Goal: Book appointment/travel/reservation

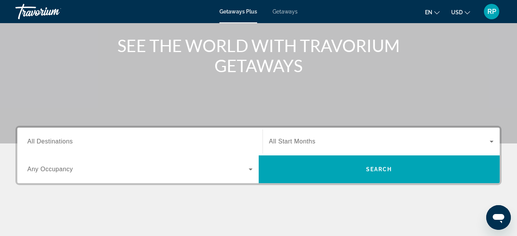
scroll to position [54, 0]
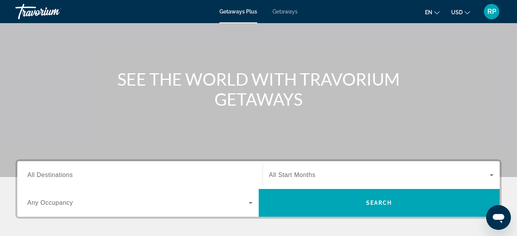
click at [58, 175] on span "All Destinations" at bounding box center [49, 174] width 45 height 7
click at [58, 175] on input "Destination All Destinations" at bounding box center [139, 175] width 225 height 9
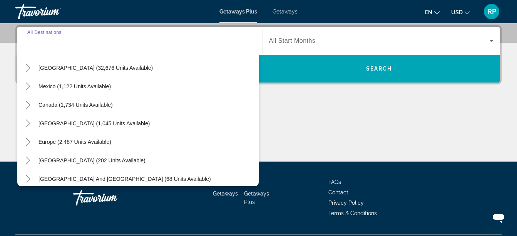
scroll to position [38, 0]
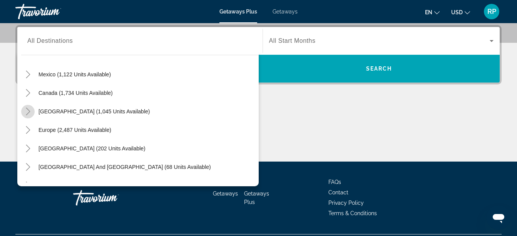
click at [28, 111] on icon "Toggle Caribbean & Atlantic Islands (1,045 units available)" at bounding box center [28, 111] width 8 height 8
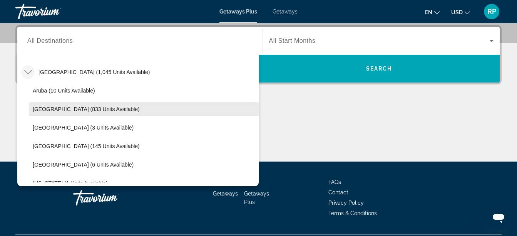
scroll to position [116, 0]
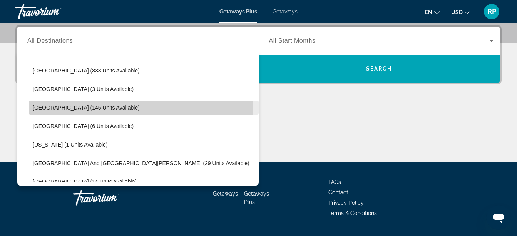
click at [44, 106] on span "Dominican Republic (145 units available)" at bounding box center [86, 107] width 107 height 6
type input "**********"
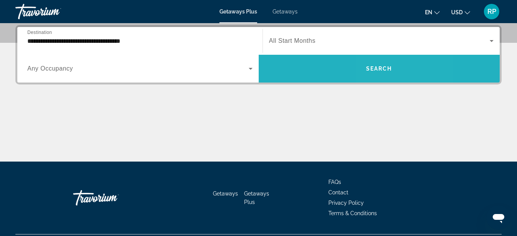
click at [389, 71] on span "Search" at bounding box center [379, 68] width 26 height 6
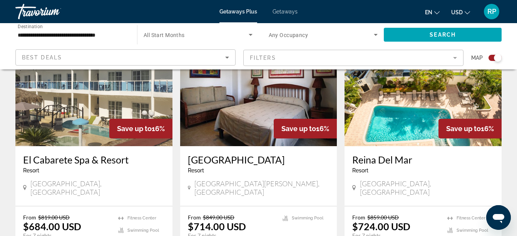
scroll to position [308, 0]
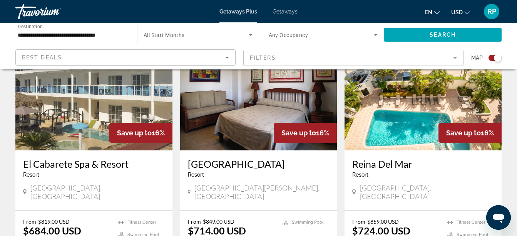
click at [455, 57] on mat-form-field "Filters" at bounding box center [353, 58] width 220 height 16
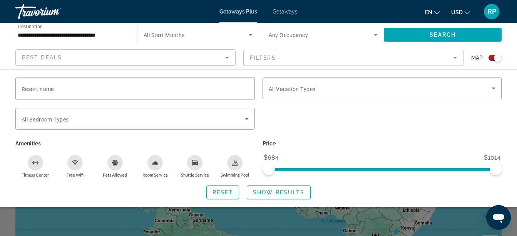
scroll to position [0, 0]
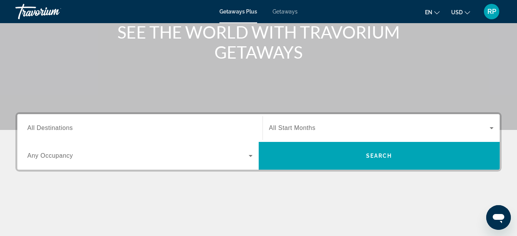
scroll to position [93, 0]
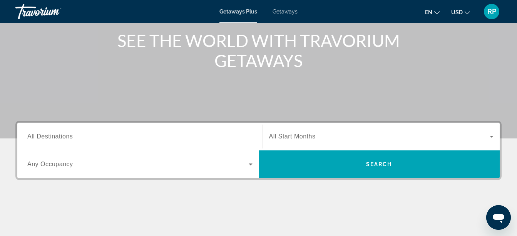
click at [64, 136] on span "All Destinations" at bounding box center [49, 136] width 45 height 7
click at [64, 136] on input "Destination All Destinations" at bounding box center [139, 136] width 225 height 9
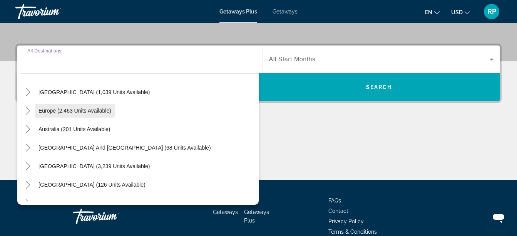
scroll to position [48, 0]
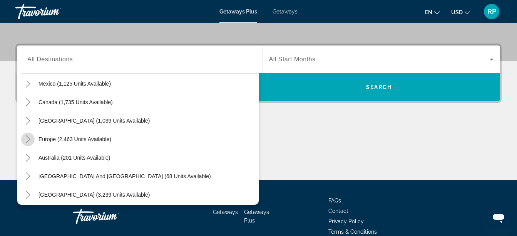
click at [27, 136] on icon "Toggle Europe (2,463 units available)" at bounding box center [28, 139] width 4 height 8
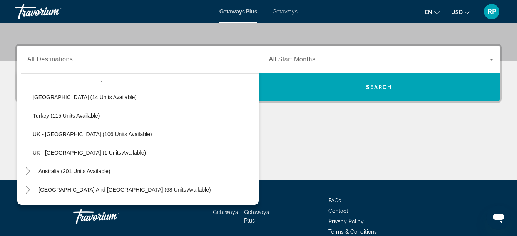
scroll to position [417, 0]
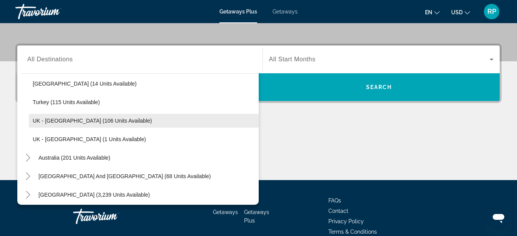
click at [45, 120] on span "UK - [GEOGRAPHIC_DATA] (106 units available)" at bounding box center [92, 120] width 119 height 6
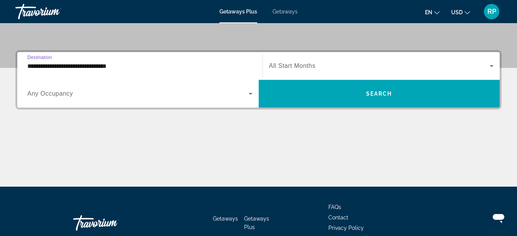
scroll to position [150, 0]
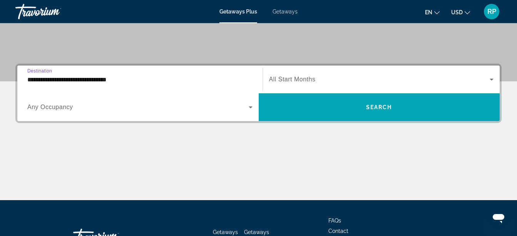
click at [127, 79] on input "**********" at bounding box center [139, 79] width 225 height 9
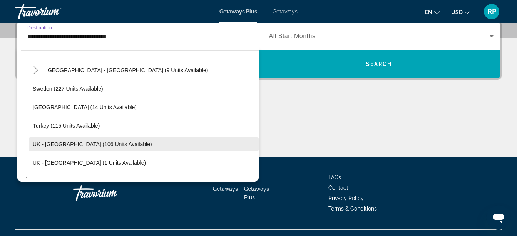
scroll to position [358, 0]
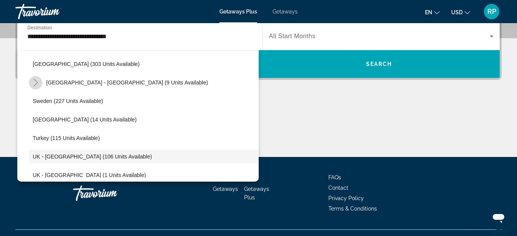
click at [34, 82] on icon "Toggle Spain - Canary Islands (9 units available)" at bounding box center [36, 83] width 8 height 8
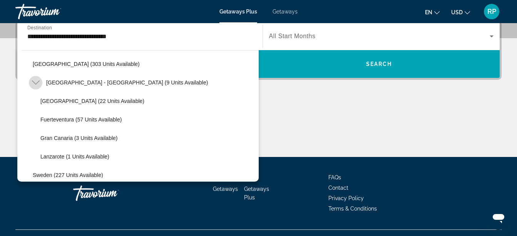
click at [34, 82] on icon "Toggle Spain - Canary Islands (9 units available)" at bounding box center [36, 83] width 8 height 8
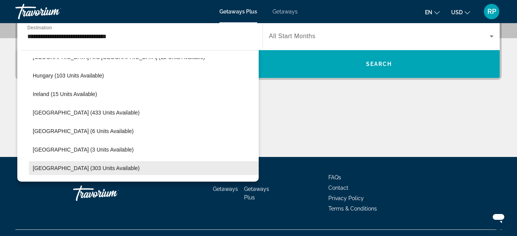
scroll to position [243, 0]
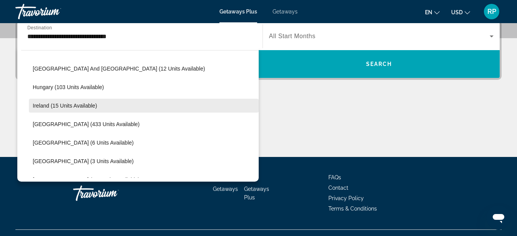
click at [43, 105] on span "Ireland (15 units available)" at bounding box center [65, 105] width 64 height 6
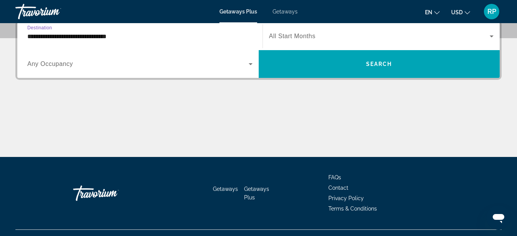
type input "**********"
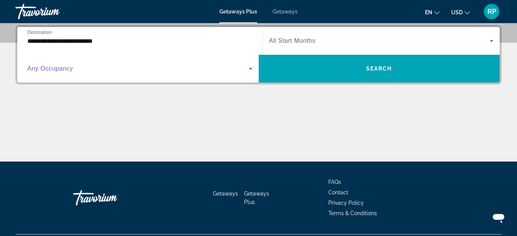
click at [250, 70] on icon "Search widget" at bounding box center [250, 68] width 9 height 9
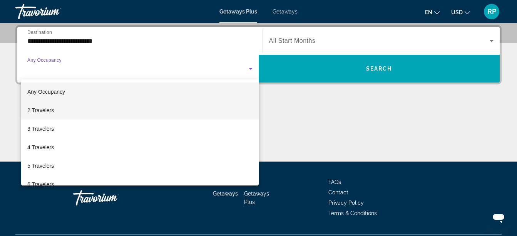
click at [38, 110] on span "2 Travelers" at bounding box center [40, 109] width 27 height 9
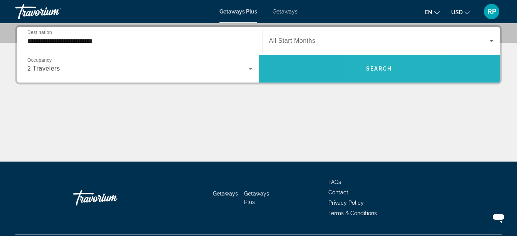
click at [373, 68] on span "Search" at bounding box center [379, 68] width 26 height 6
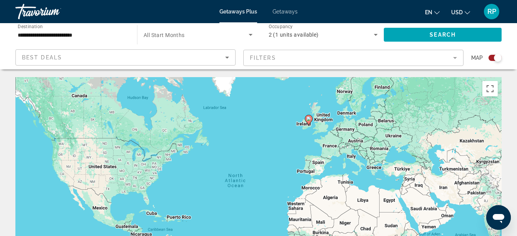
click at [307, 119] on image "Main content" at bounding box center [308, 118] width 5 height 5
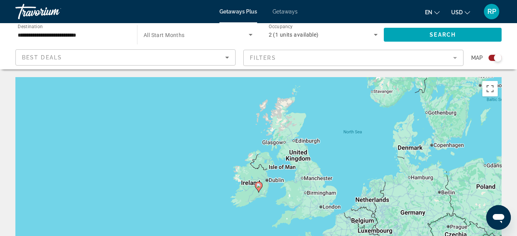
scroll to position [38, 0]
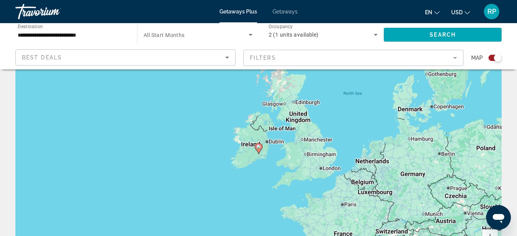
click at [257, 147] on image "Main content" at bounding box center [258, 146] width 5 height 5
type input "**********"
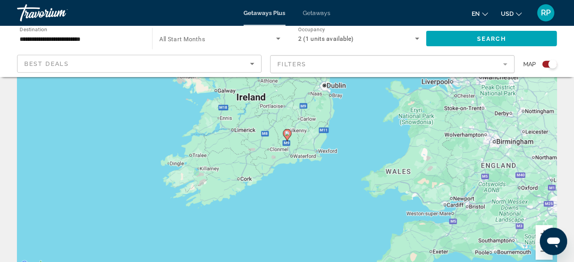
scroll to position [77, 0]
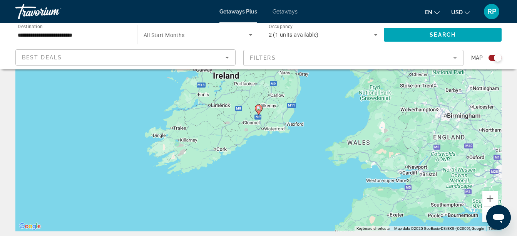
click at [258, 110] on image "Main content" at bounding box center [258, 108] width 5 height 5
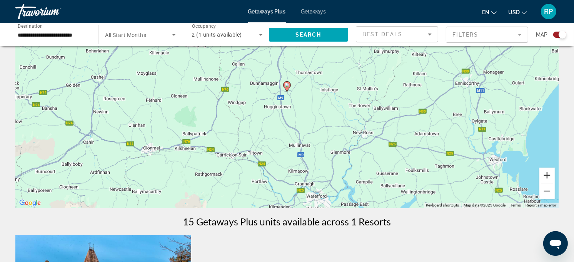
click at [522, 174] on button "Zoom in" at bounding box center [547, 174] width 15 height 15
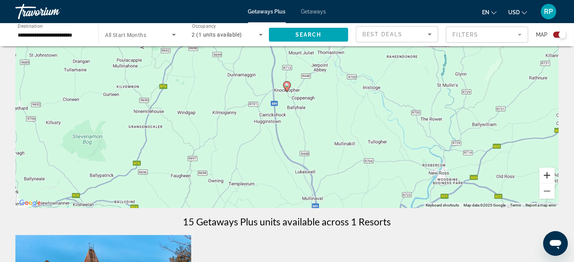
click at [522, 174] on button "Zoom in" at bounding box center [547, 174] width 15 height 15
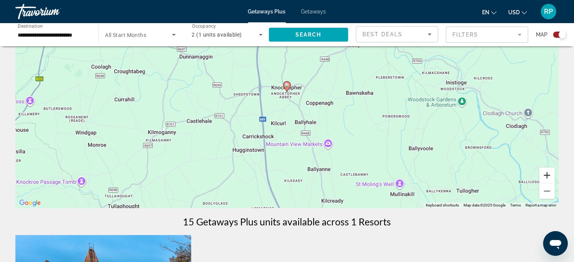
click at [522, 174] on button "Zoom in" at bounding box center [547, 174] width 15 height 15
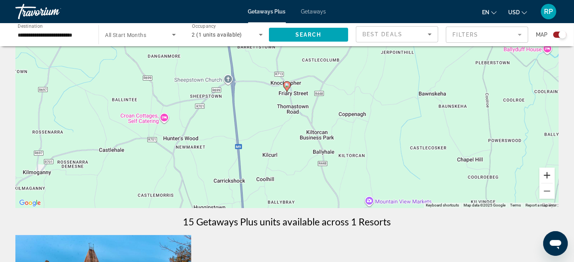
click at [522, 174] on button "Zoom in" at bounding box center [547, 174] width 15 height 15
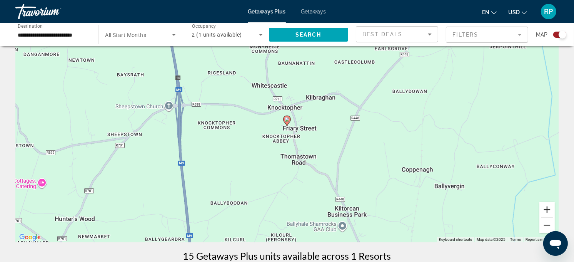
scroll to position [95, 0]
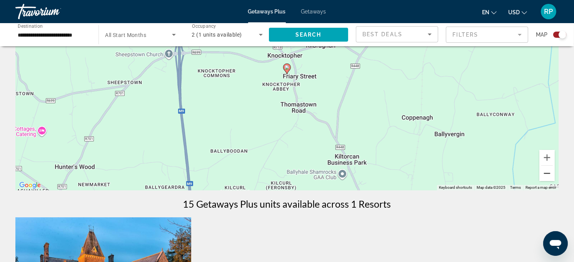
click at [522, 174] on button "Zoom out" at bounding box center [547, 172] width 15 height 15
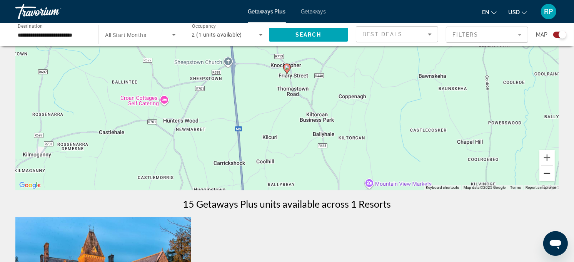
click at [522, 174] on button "Zoom out" at bounding box center [547, 172] width 15 height 15
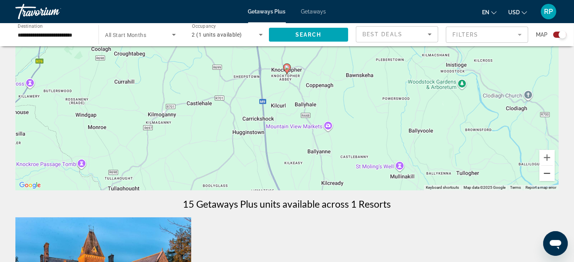
click at [522, 174] on button "Zoom out" at bounding box center [547, 172] width 15 height 15
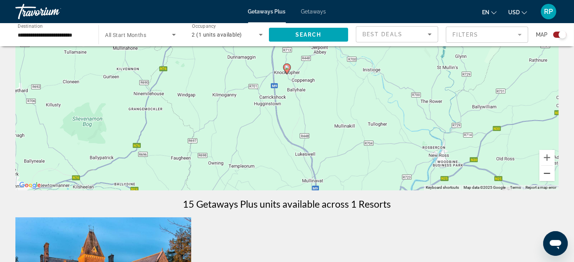
click at [522, 176] on button "Zoom out" at bounding box center [547, 172] width 15 height 15
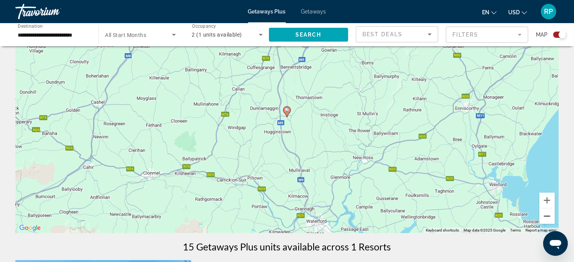
scroll to position [9, 0]
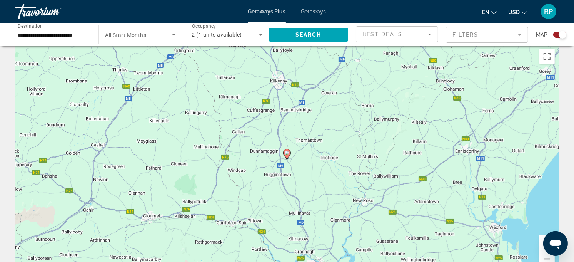
click at [522, 235] on button "Zoom out" at bounding box center [547, 258] width 15 height 15
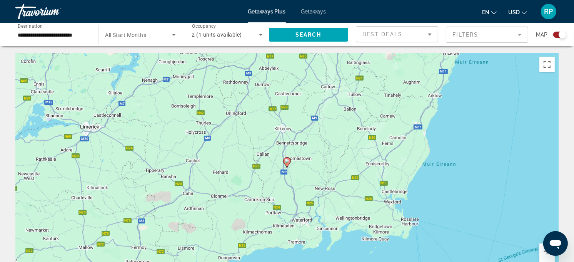
scroll to position [0, 0]
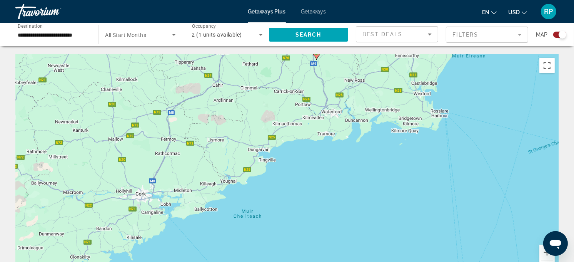
drag, startPoint x: 197, startPoint y: 171, endPoint x: 227, endPoint y: 61, distance: 114.2
click at [227, 61] on div "To activate drag with keyboard, press Alt + Enter. Once in keyboard drag state,…" at bounding box center [286, 169] width 543 height 231
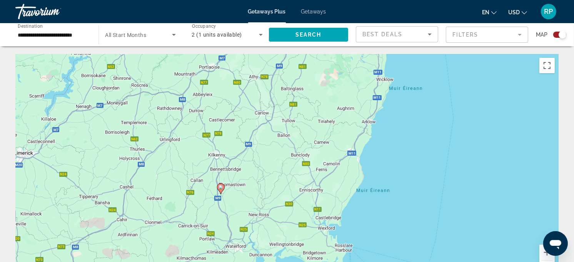
drag, startPoint x: 379, startPoint y: 94, endPoint x: 283, endPoint y: 229, distance: 165.9
click at [283, 229] on div "To activate drag with keyboard, press Alt + Enter. Once in keyboard drag state,…" at bounding box center [286, 169] width 543 height 231
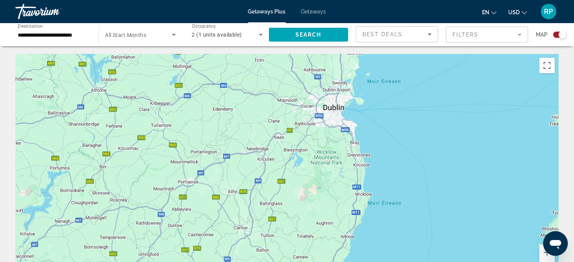
drag, startPoint x: 307, startPoint y: 113, endPoint x: 285, endPoint y: 227, distance: 116.3
click at [285, 227] on div "To activate drag with keyboard, press Alt + Enter. Once in keyboard drag state,…" at bounding box center [286, 169] width 543 height 231
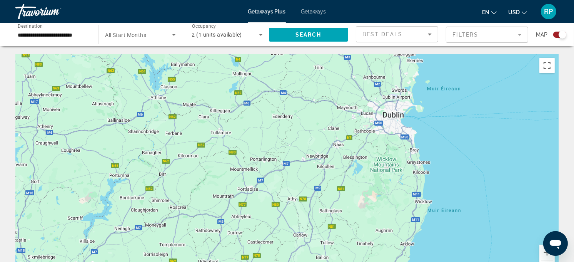
drag, startPoint x: 263, startPoint y: 163, endPoint x: 319, endPoint y: 171, distance: 55.9
click at [319, 171] on div "To activate drag with keyboard, press Alt + Enter. Once in keyboard drag state,…" at bounding box center [286, 169] width 543 height 231
